Goal: Find specific page/section: Find specific page/section

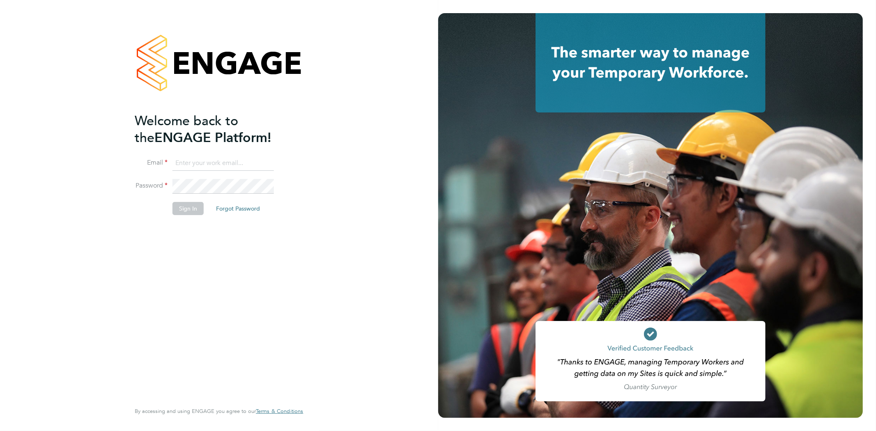
type input "[EMAIL_ADDRESS][DOMAIN_NAME]"
click at [194, 212] on button "Sign In" at bounding box center [187, 208] width 31 height 13
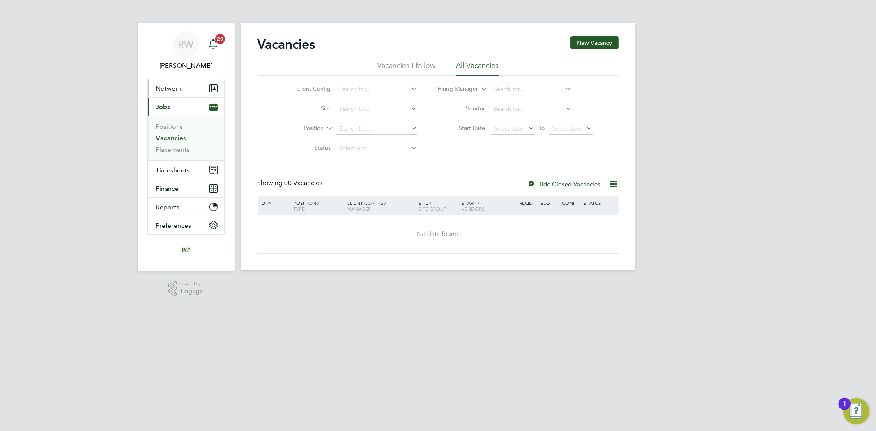
click at [192, 96] on button "Network" at bounding box center [186, 88] width 76 height 18
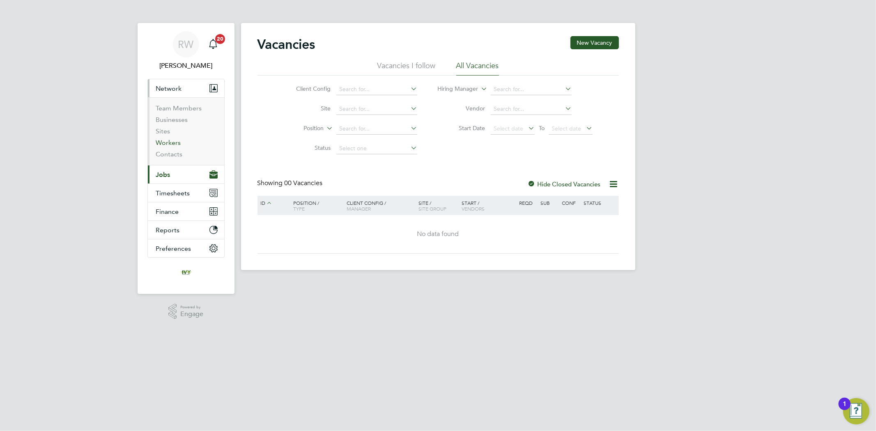
click at [178, 140] on link "Workers" at bounding box center [168, 143] width 25 height 8
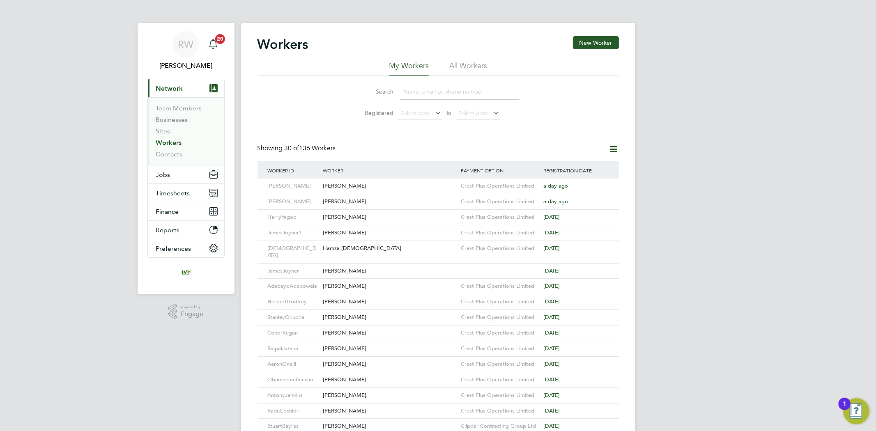
click at [413, 87] on input at bounding box center [459, 92] width 120 height 16
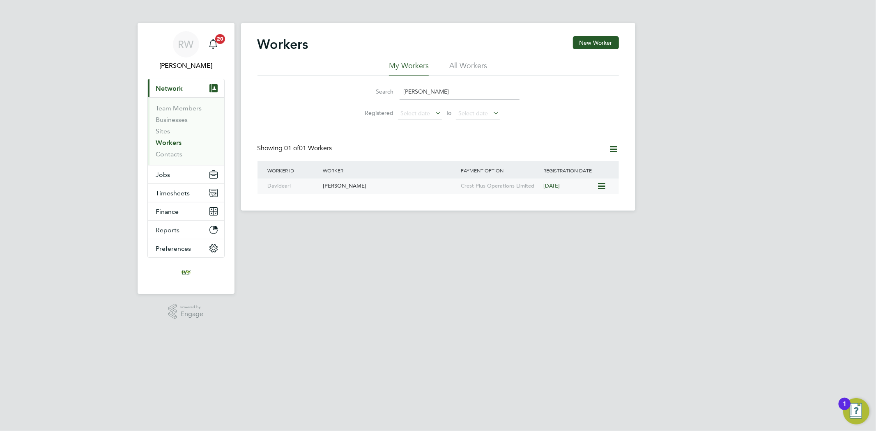
click at [382, 181] on div "David Earl" at bounding box center [390, 186] width 138 height 15
drag, startPoint x: 424, startPoint y: 97, endPoint x: 399, endPoint y: 98, distance: 25.5
click at [399, 98] on div "Search david e" at bounding box center [438, 92] width 163 height 16
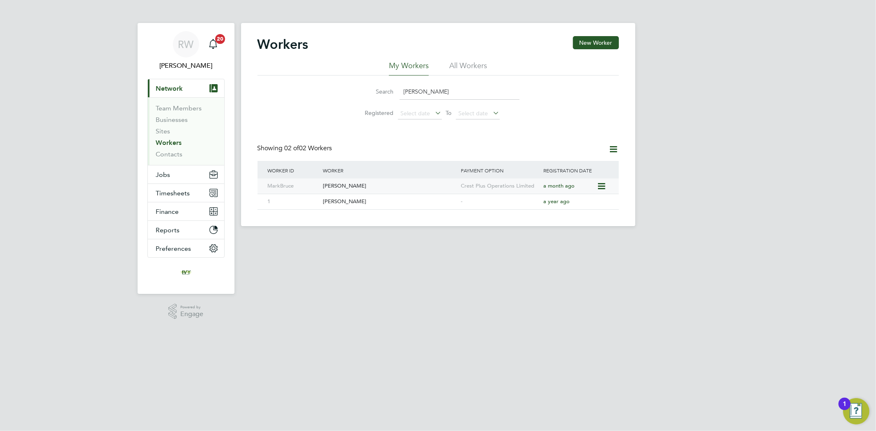
type input "mark br"
click at [376, 182] on div "Mark Bruce" at bounding box center [390, 186] width 138 height 15
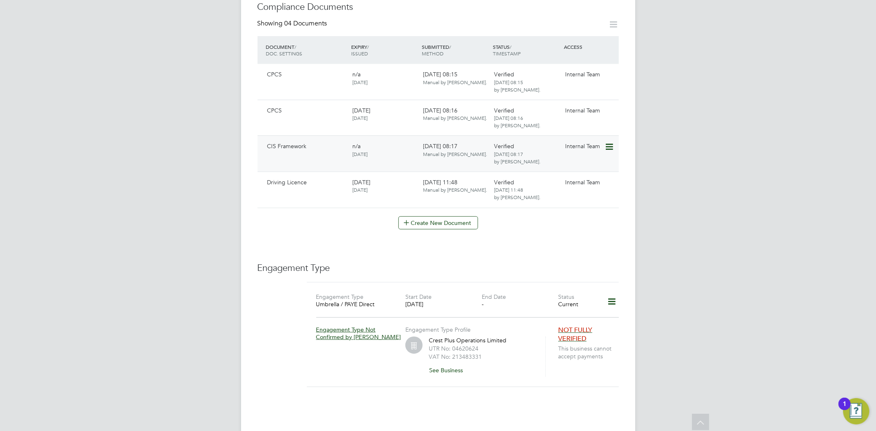
scroll to position [593, 0]
